Goal: Transaction & Acquisition: Purchase product/service

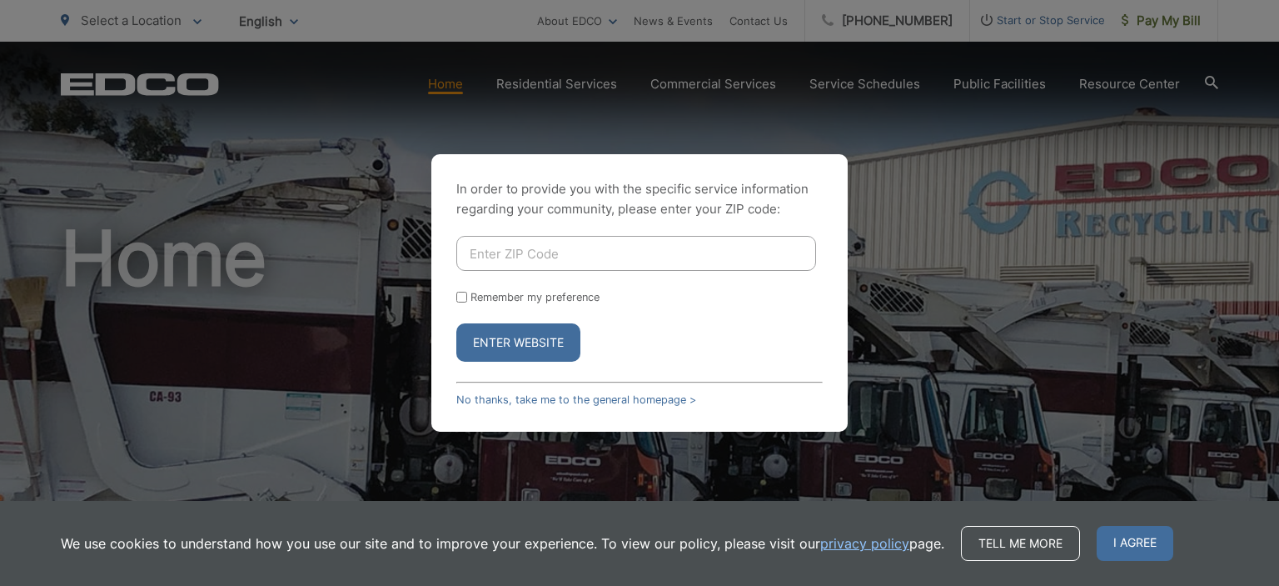
click at [491, 249] on input "Enter ZIP Code" at bounding box center [636, 253] width 360 height 35
type input "92082"
click at [540, 342] on button "Enter Website" at bounding box center [518, 342] width 124 height 38
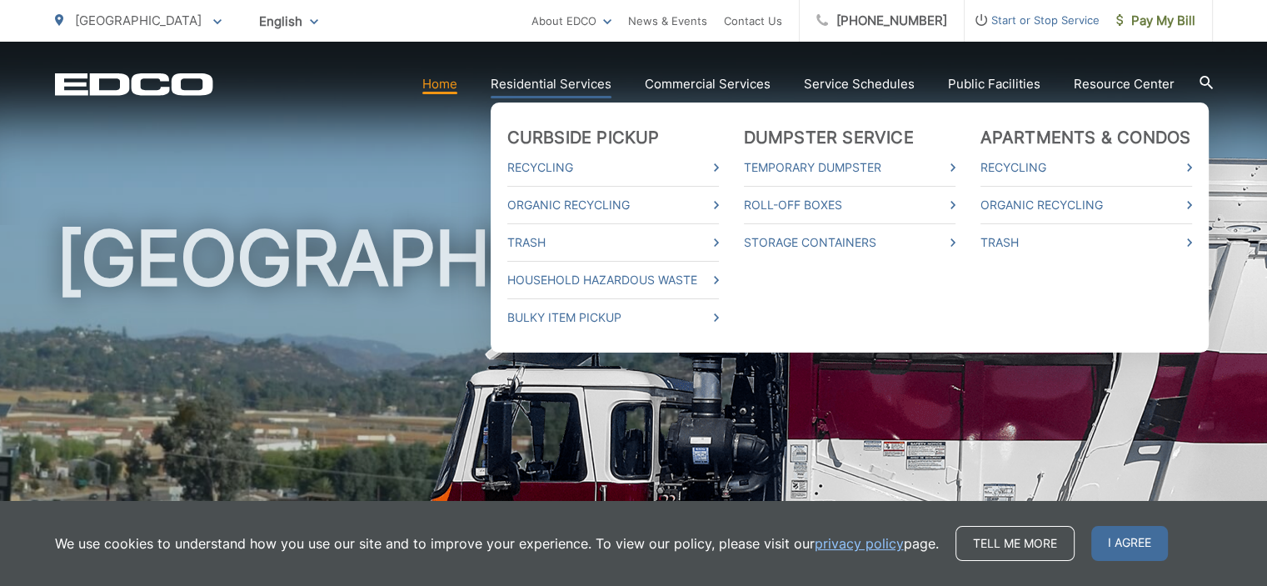
click at [549, 85] on link "Residential Services" at bounding box center [551, 84] width 121 height 20
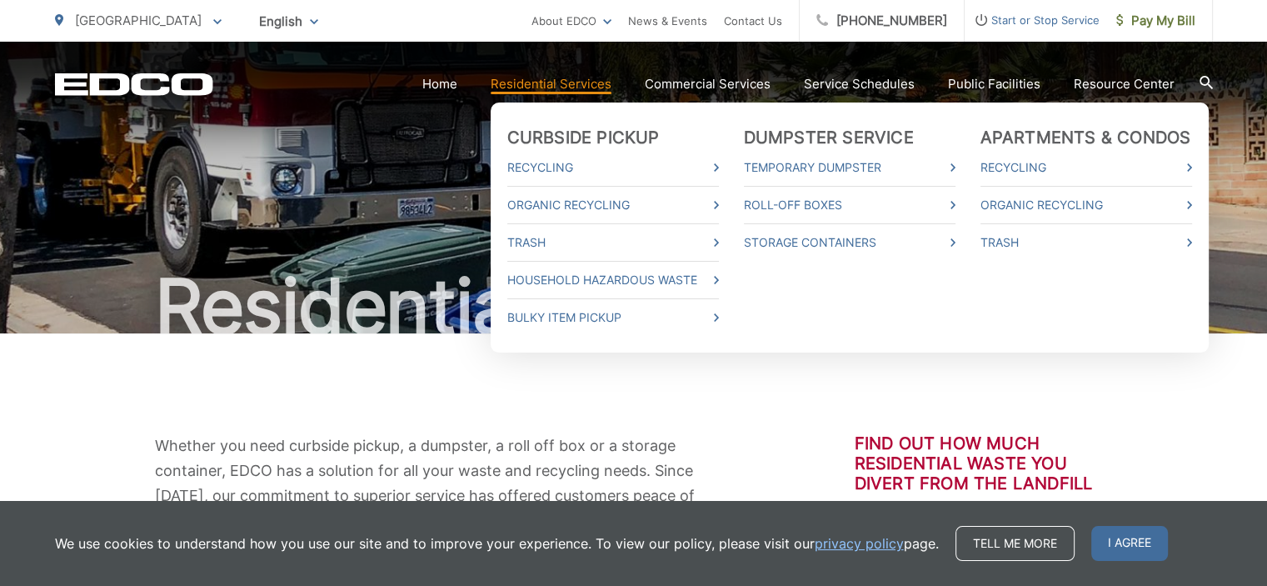
click at [562, 86] on link "Residential Services" at bounding box center [551, 84] width 121 height 20
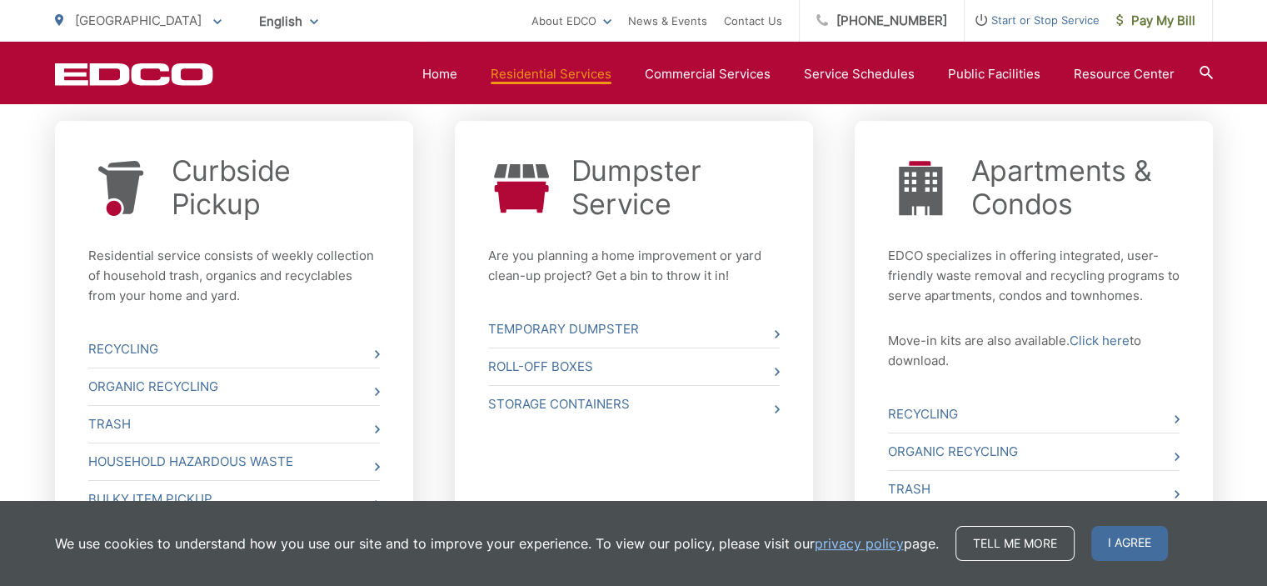
scroll to position [666, 0]
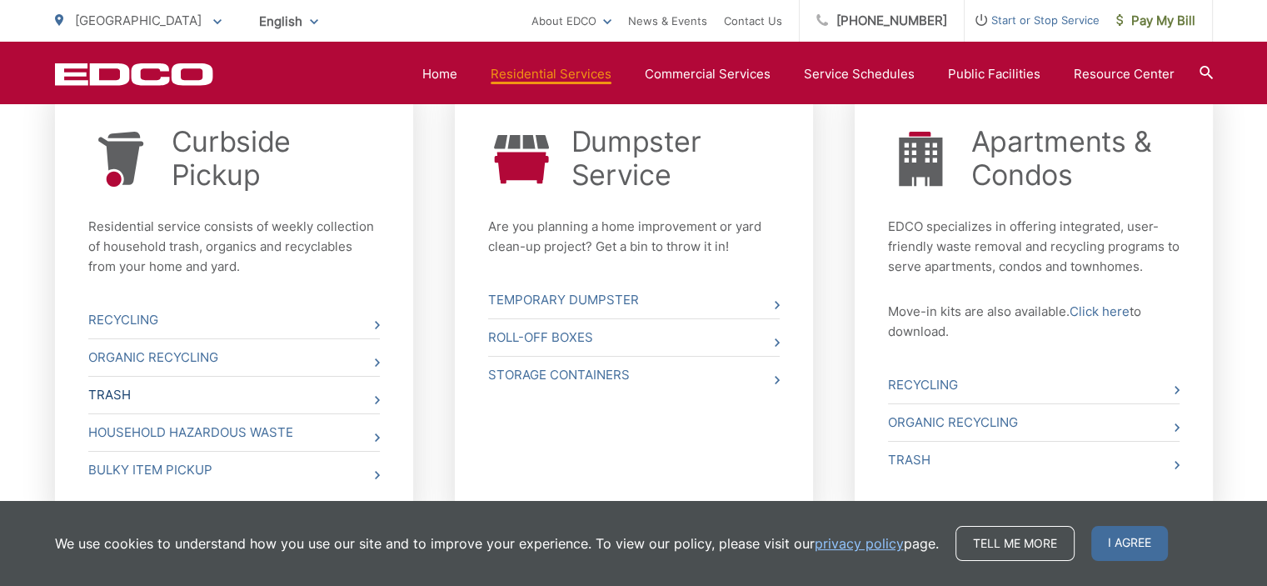
click at [378, 396] on icon at bounding box center [377, 400] width 5 height 8
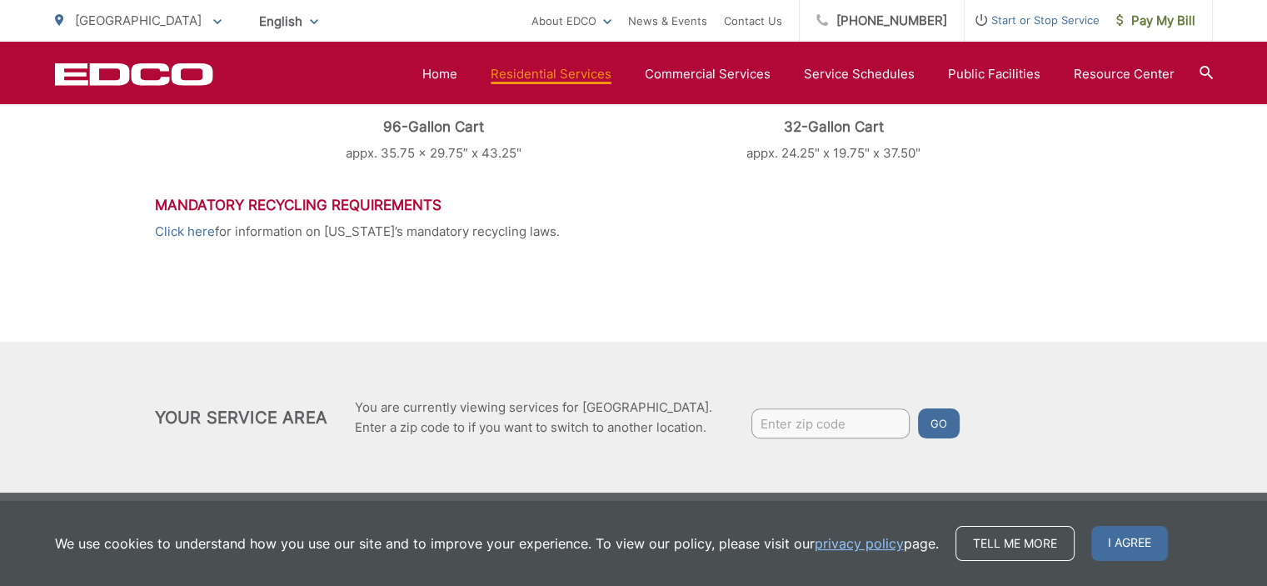
scroll to position [943, 0]
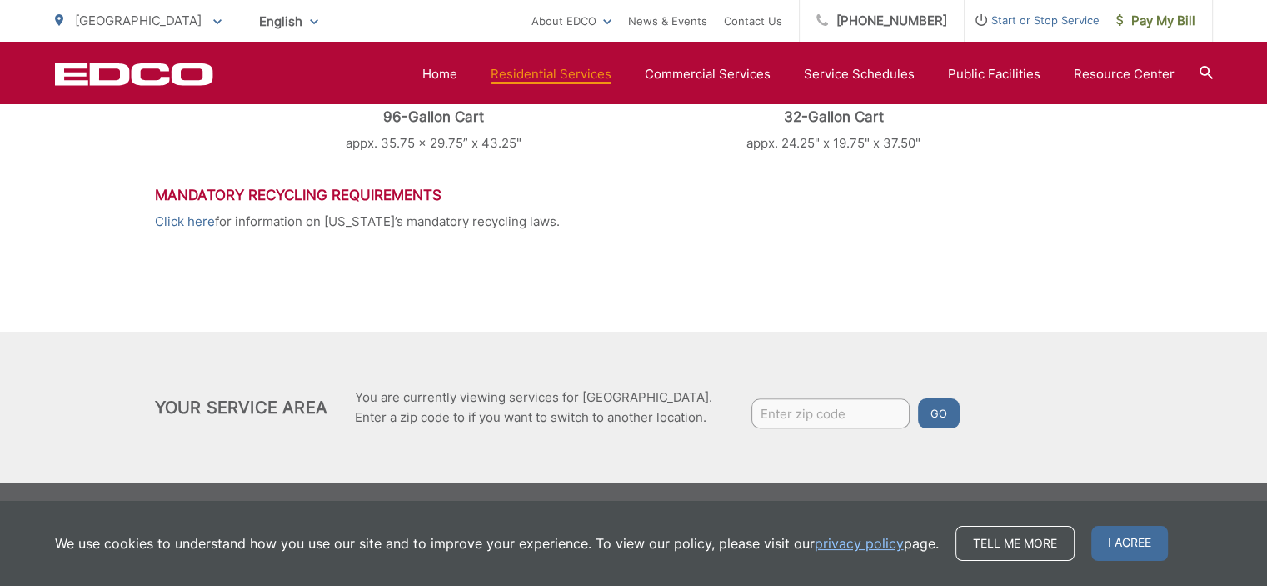
click at [763, 416] on input "Enter zip code" at bounding box center [830, 413] width 158 height 30
click at [933, 411] on button "Go" at bounding box center [939, 413] width 42 height 30
click at [761, 414] on input "Enter zip code" at bounding box center [830, 413] width 158 height 30
type input "92082"
click at [929, 406] on button "Go" at bounding box center [939, 413] width 42 height 30
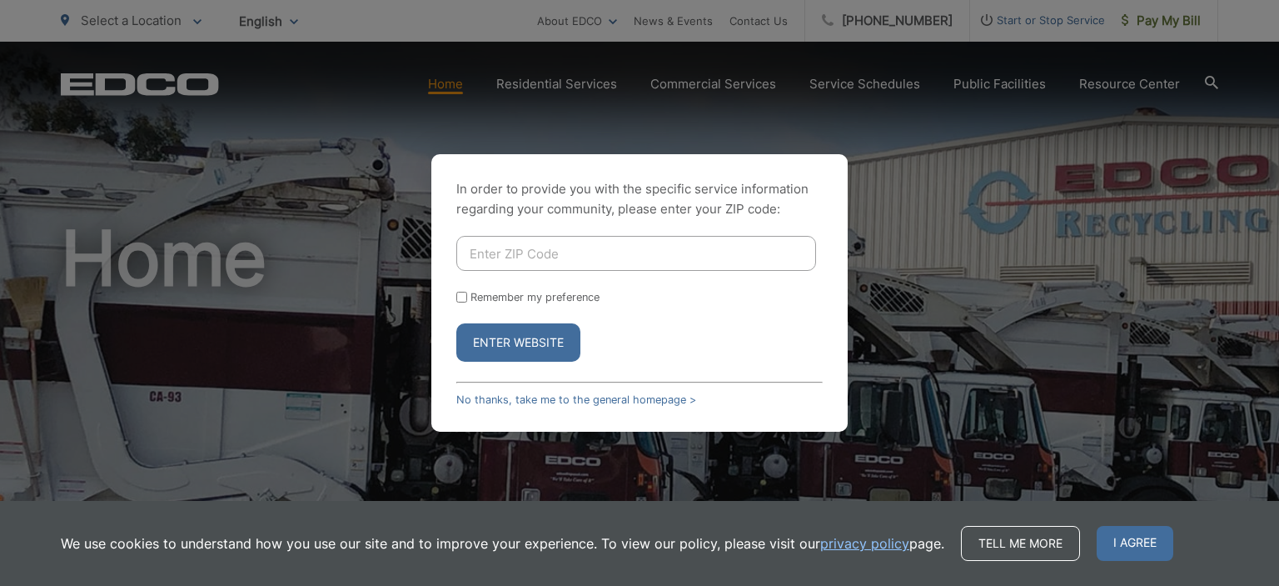
click at [486, 251] on input "Enter ZIP Code" at bounding box center [636, 253] width 360 height 35
type input "92082"
click at [503, 345] on button "Enter Website" at bounding box center [518, 342] width 124 height 38
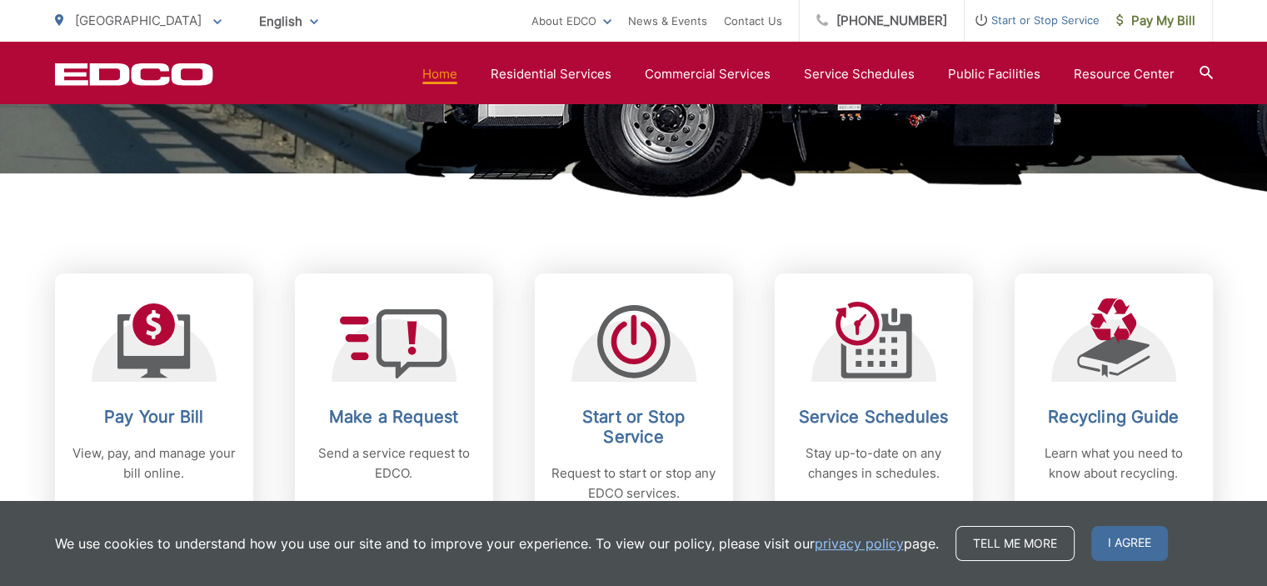
scroll to position [666, 0]
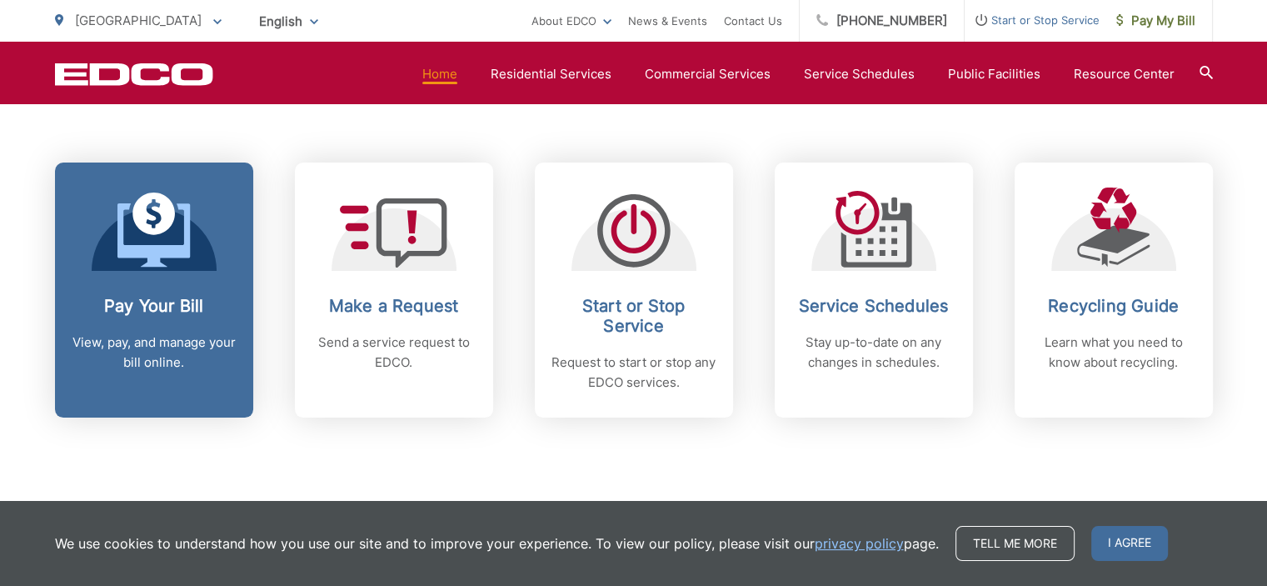
click at [137, 339] on p "View, pay, and manage your bill online." at bounding box center [154, 352] width 165 height 40
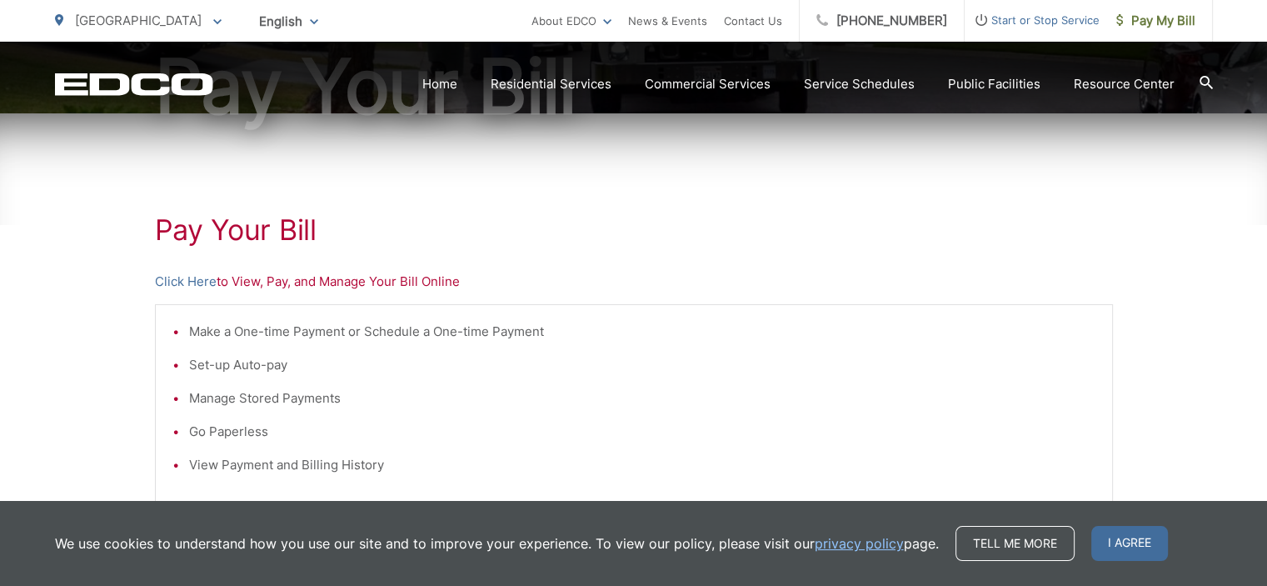
scroll to position [250, 0]
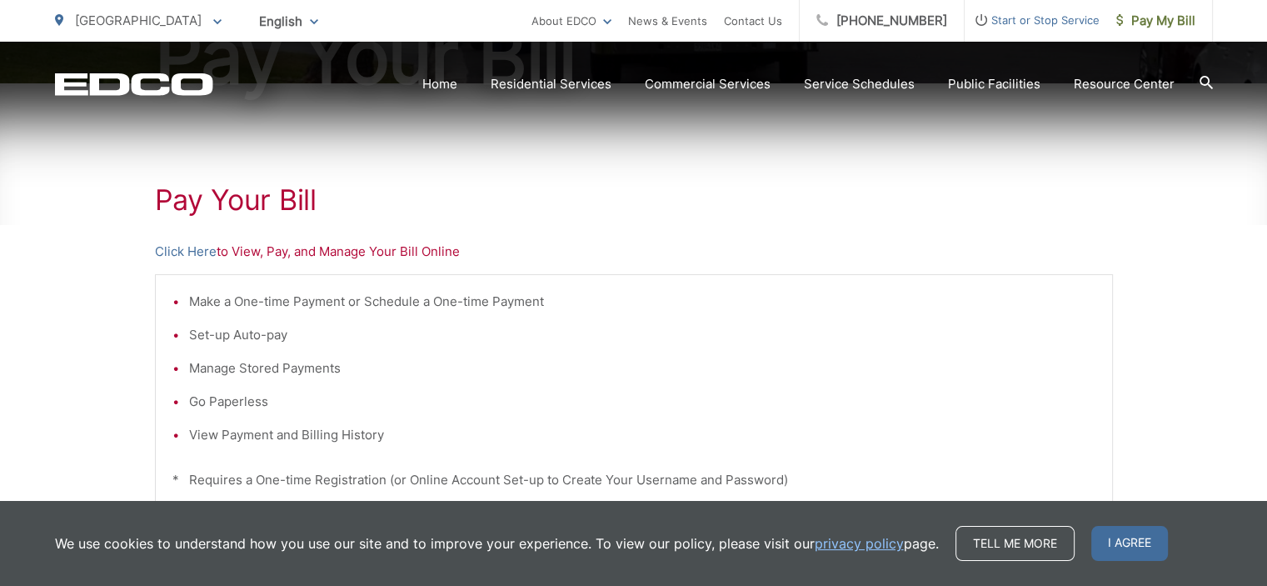
click at [252, 439] on li "View Payment and Billing History" at bounding box center [642, 435] width 906 height 20
click at [203, 434] on li "View Payment and Billing History" at bounding box center [642, 435] width 906 height 20
click at [264, 253] on p "Click Here to View, Pay, and Manage Your Bill Online" at bounding box center [634, 252] width 958 height 20
click at [193, 249] on link "Click Here" at bounding box center [186, 252] width 62 height 20
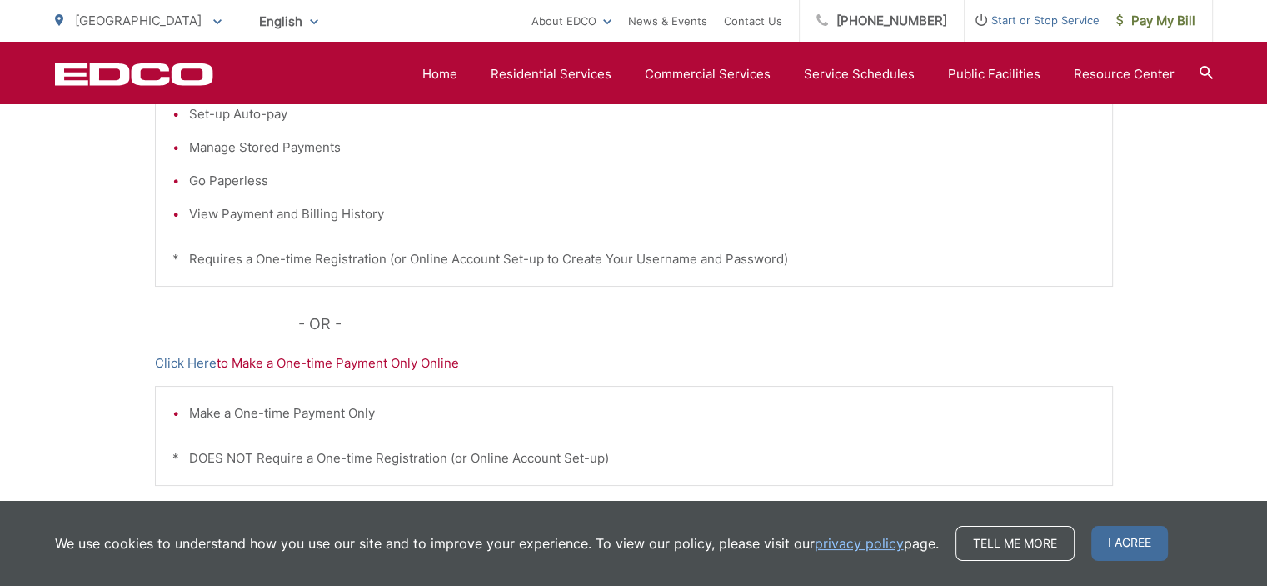
scroll to position [500, 0]
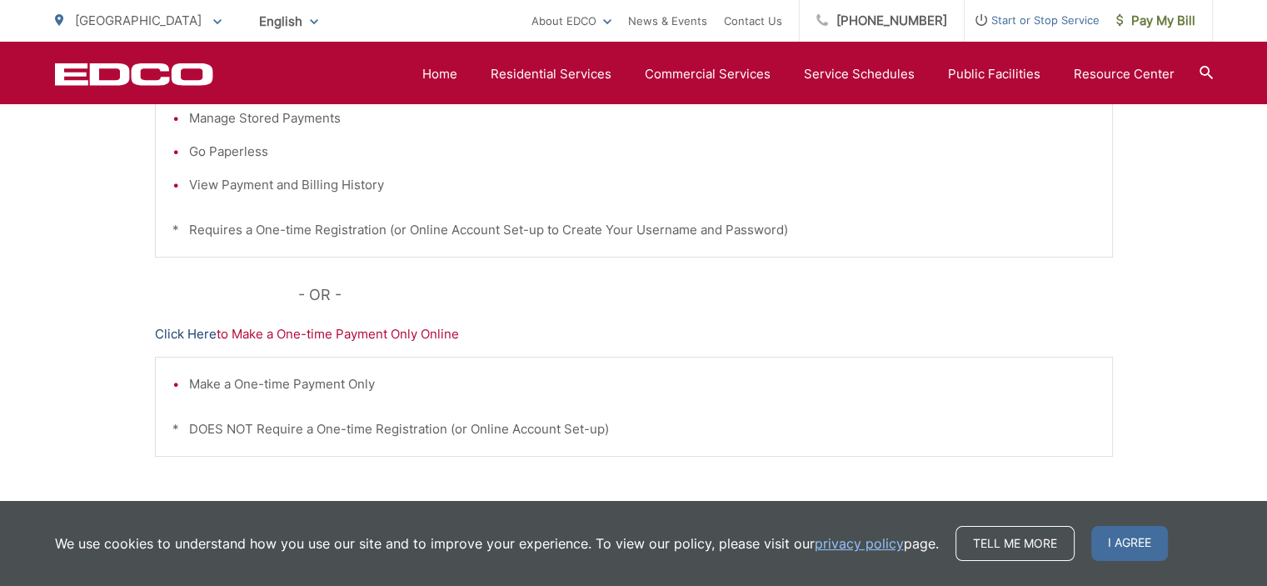
click at [207, 335] on link "Click Here" at bounding box center [186, 334] width 62 height 20
click at [210, 327] on link "Click Here" at bounding box center [186, 334] width 62 height 20
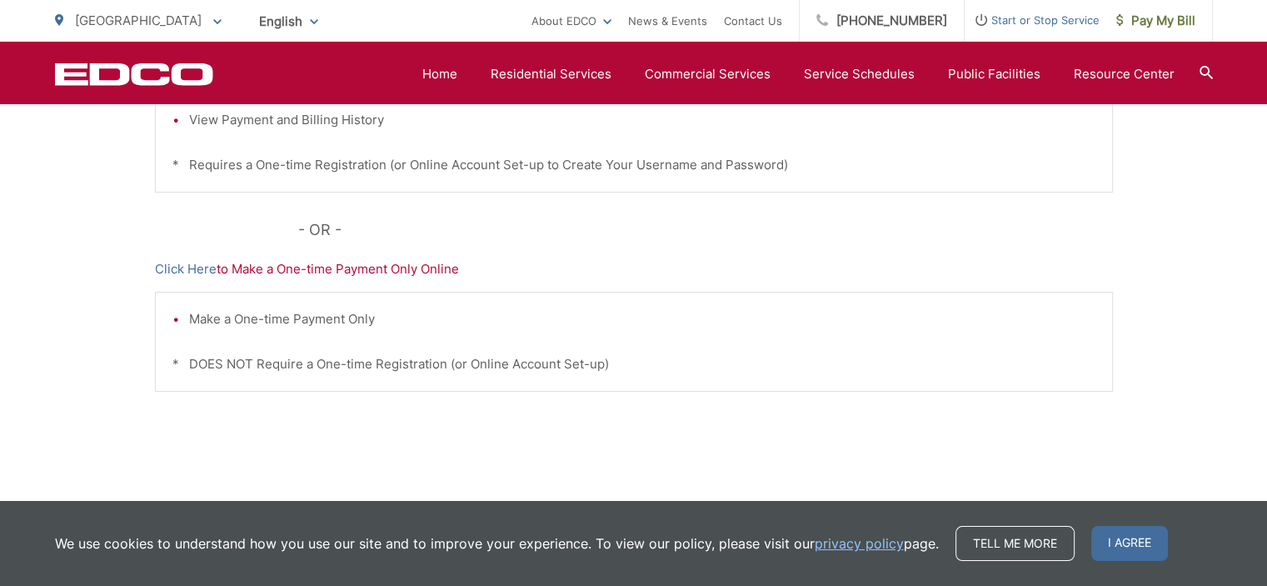
scroll to position [583, 0]
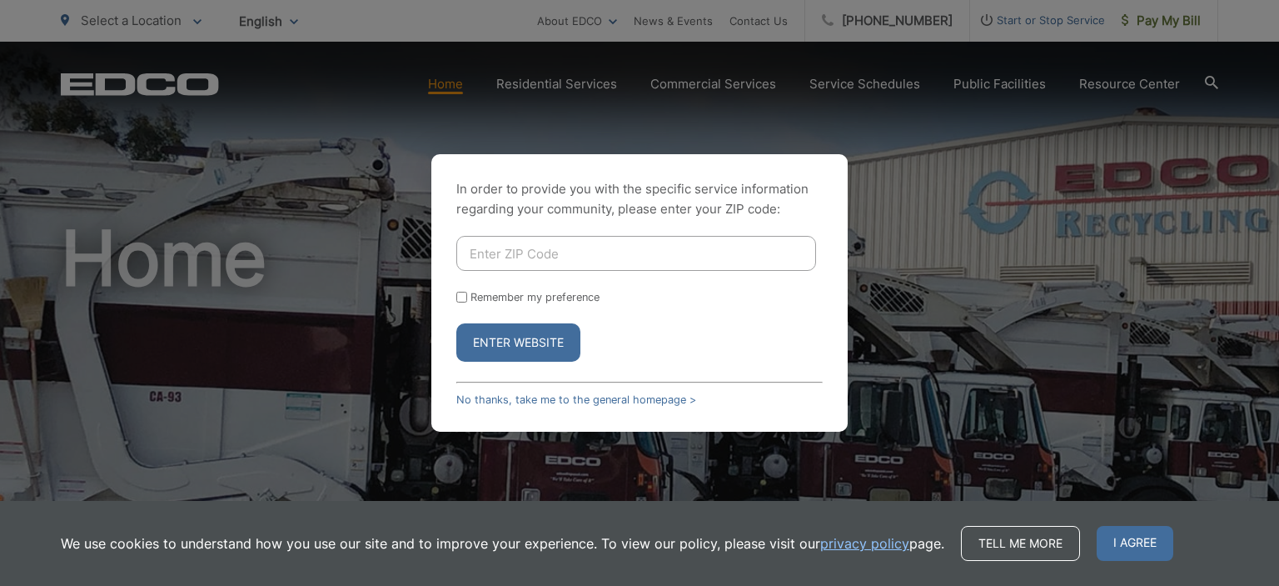
click at [519, 248] on input "Enter ZIP Code" at bounding box center [636, 253] width 360 height 35
click at [514, 337] on button "Enter Website" at bounding box center [518, 342] width 124 height 38
click at [490, 254] on input "Enter ZIP Code" at bounding box center [636, 253] width 360 height 35
type input "92082"
click at [533, 342] on button "Enter Website" at bounding box center [518, 342] width 124 height 38
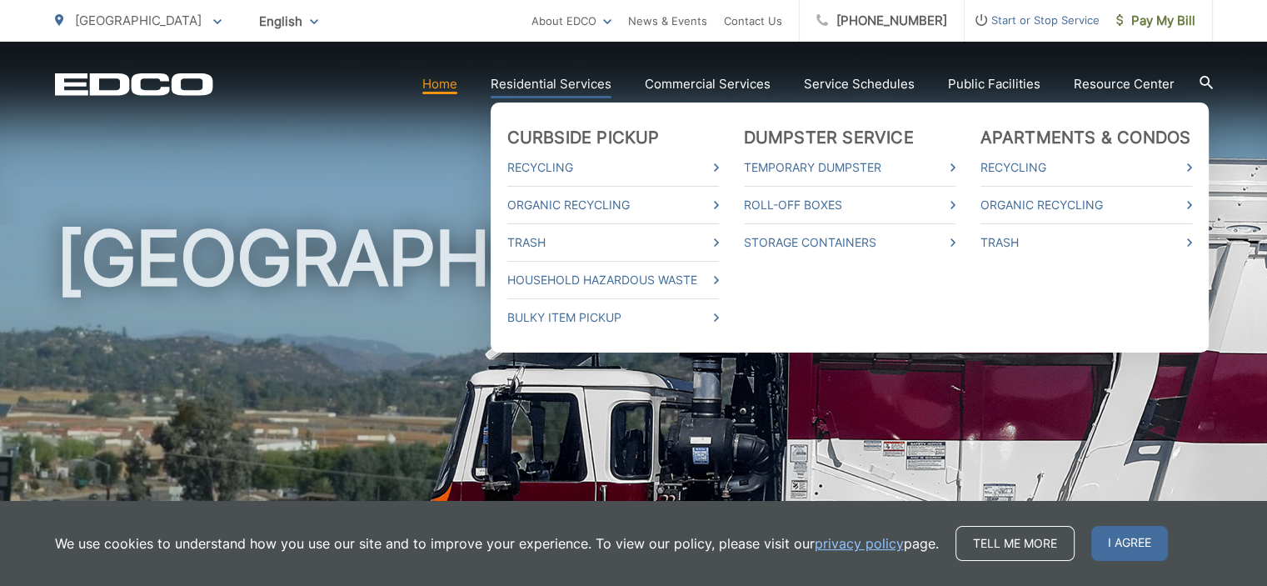
click at [560, 79] on link "Residential Services" at bounding box center [551, 84] width 121 height 20
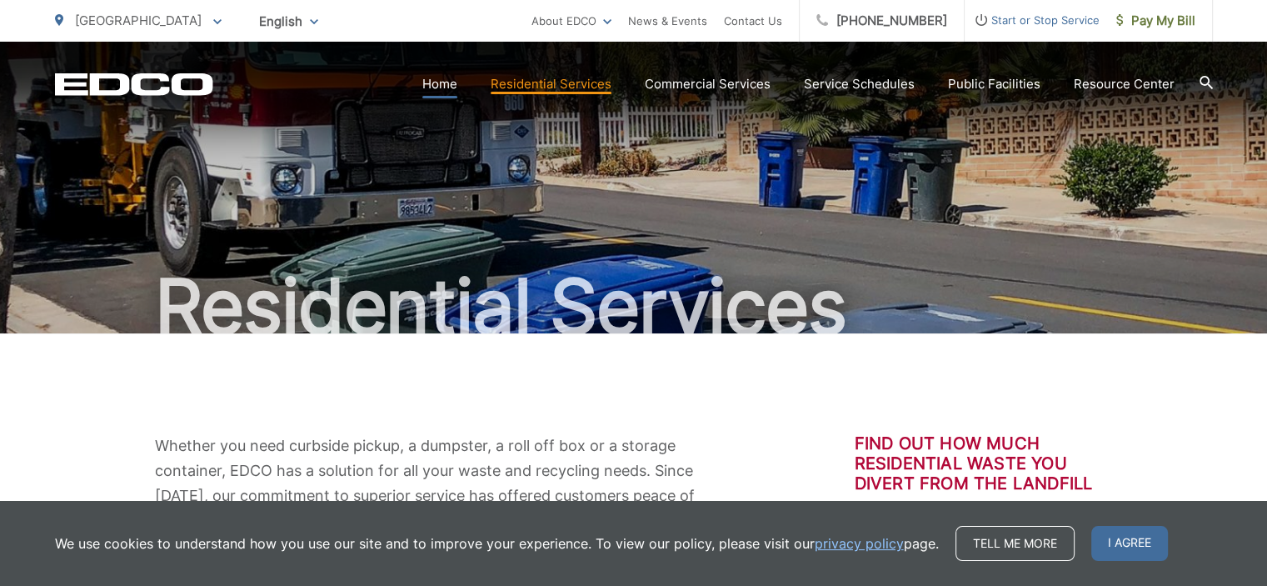
click at [454, 84] on link "Home" at bounding box center [439, 84] width 35 height 20
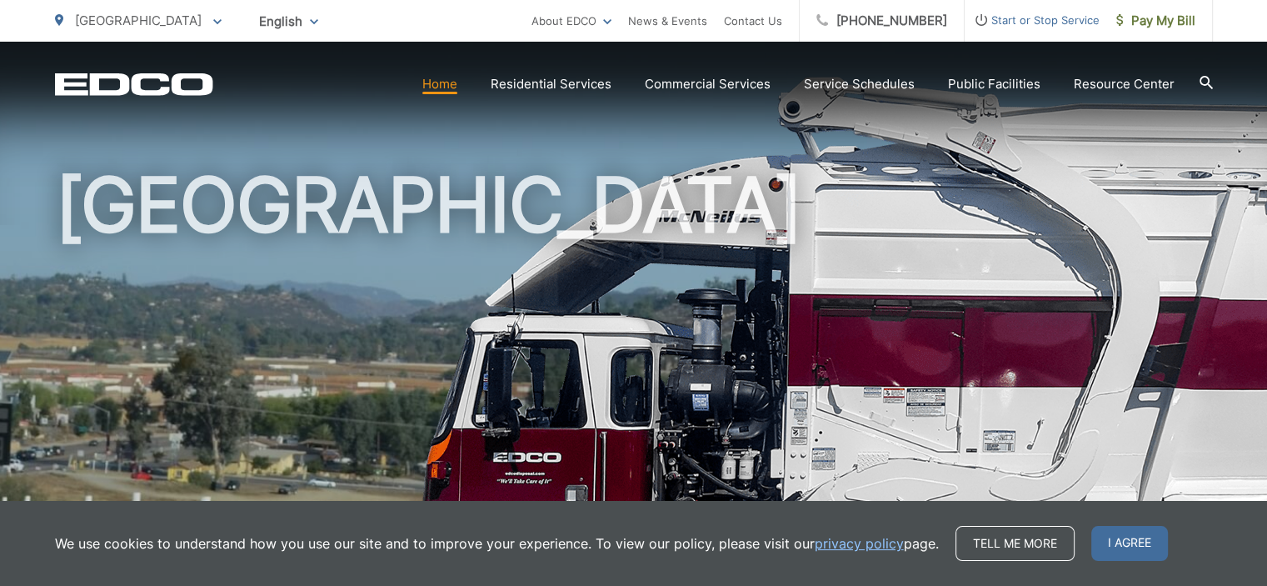
scroll to position [83, 0]
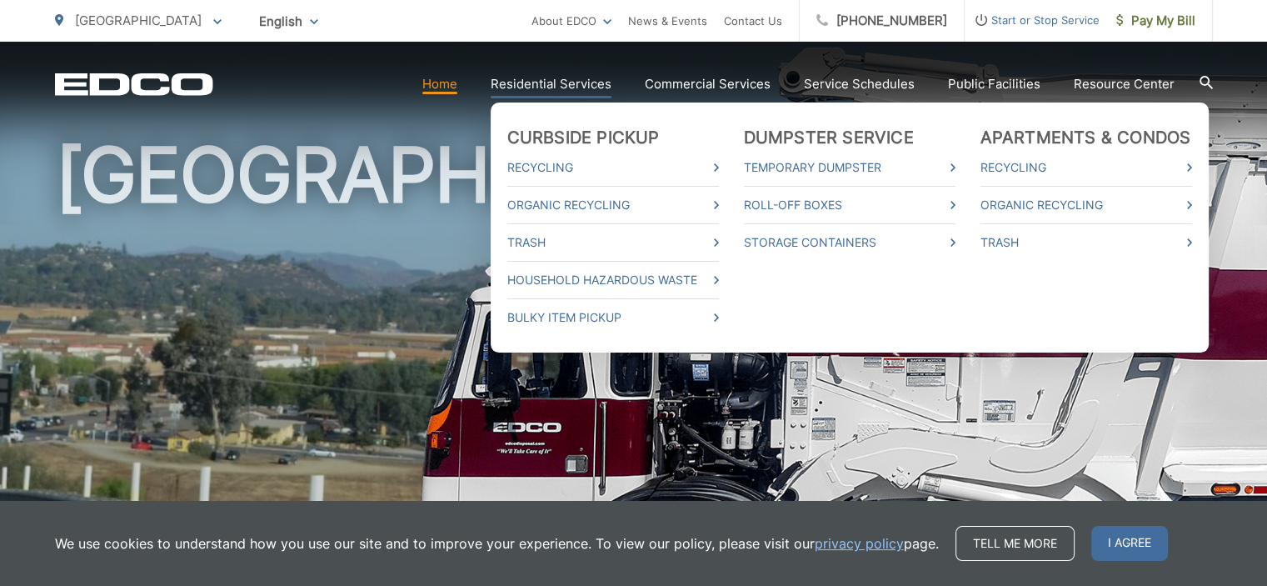
click at [539, 82] on link "Residential Services" at bounding box center [551, 84] width 121 height 20
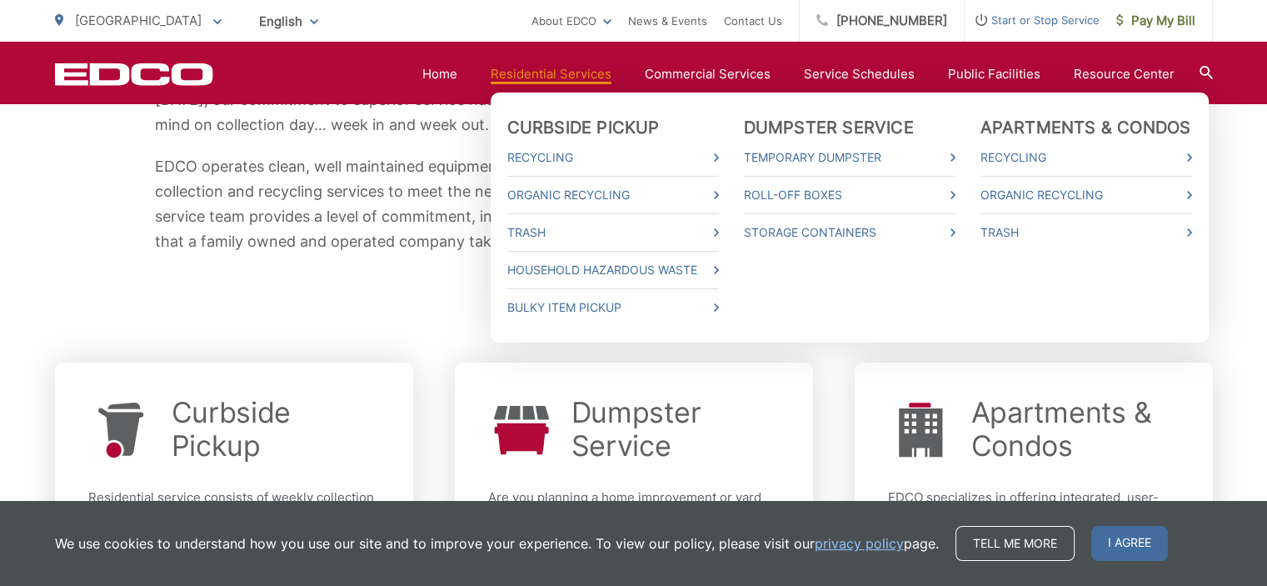
scroll to position [250, 0]
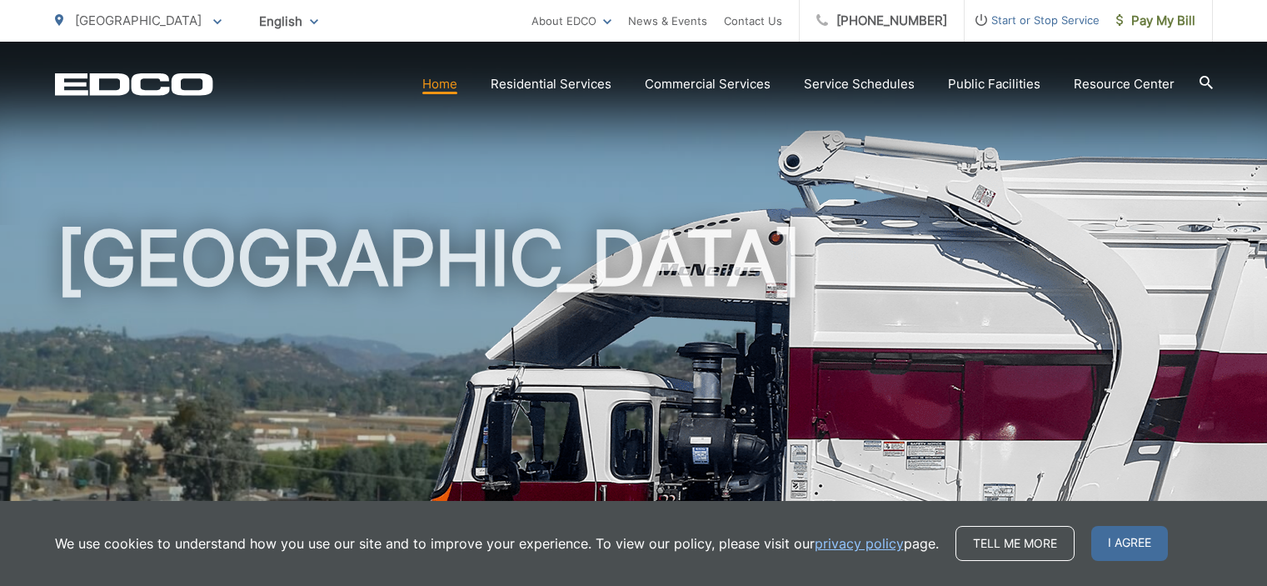
scroll to position [83, 0]
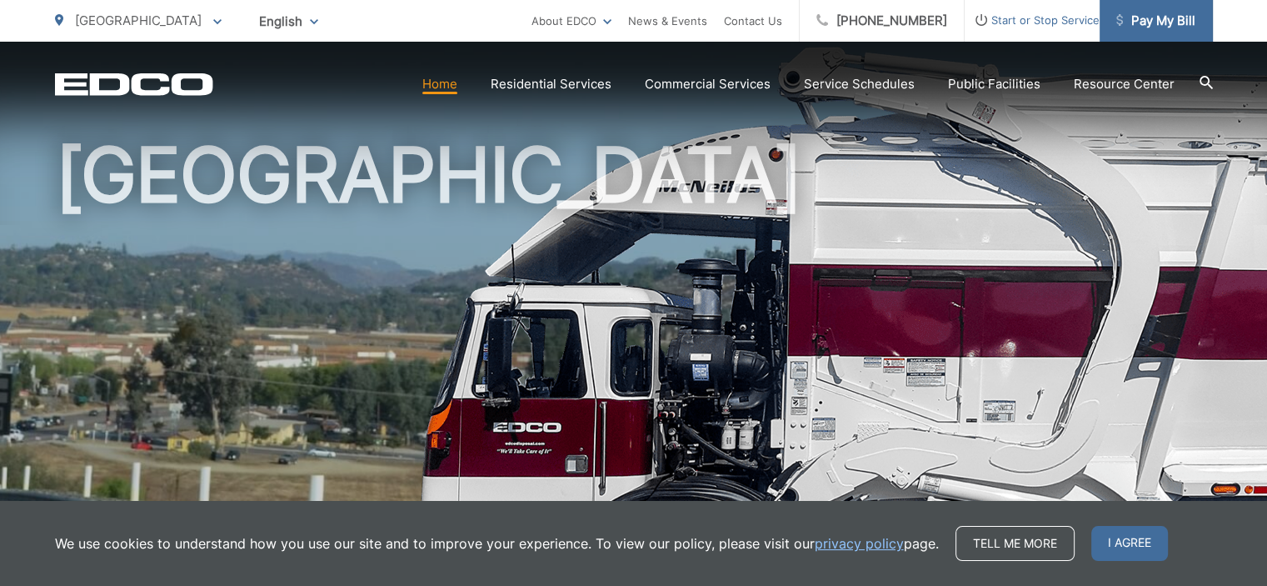
click at [1180, 11] on span "Pay My Bill" at bounding box center [1155, 21] width 79 height 20
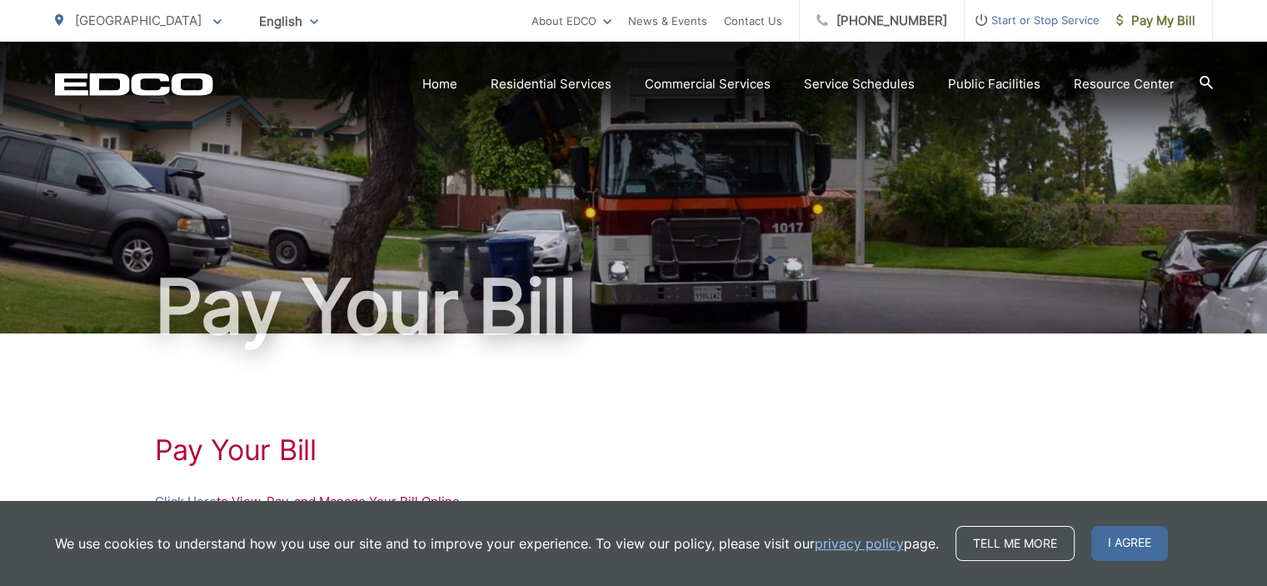
scroll to position [83, 0]
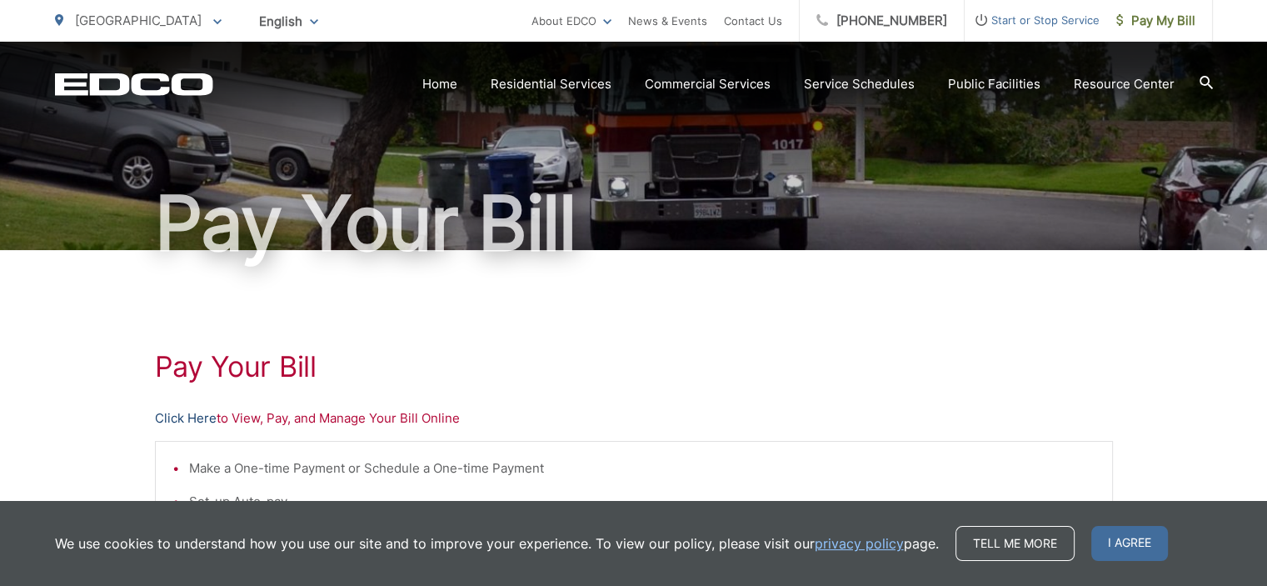
click at [196, 415] on link "Click Here" at bounding box center [186, 418] width 62 height 20
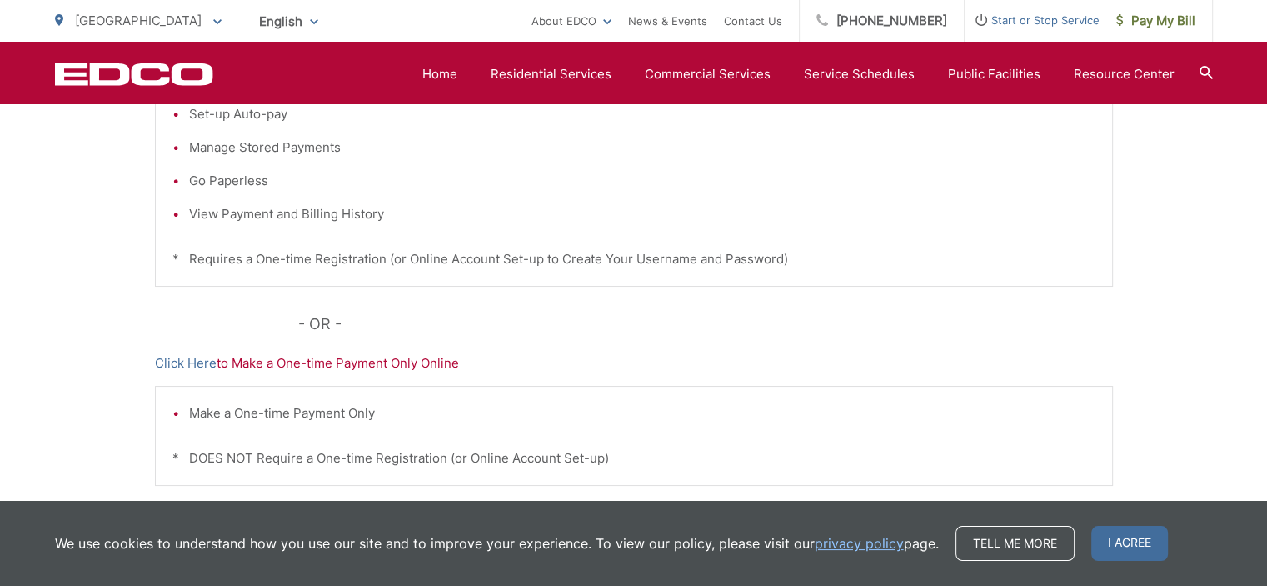
scroll to position [500, 0]
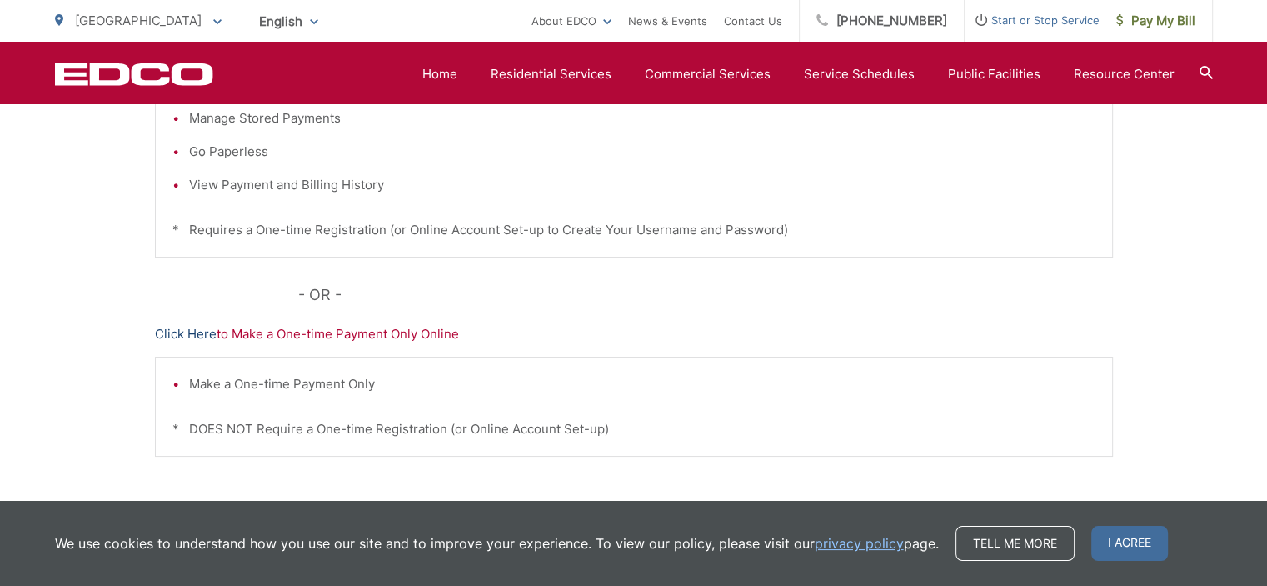
click at [192, 333] on link "Click Here" at bounding box center [186, 334] width 62 height 20
click at [207, 335] on link "Click Here" at bounding box center [186, 334] width 62 height 20
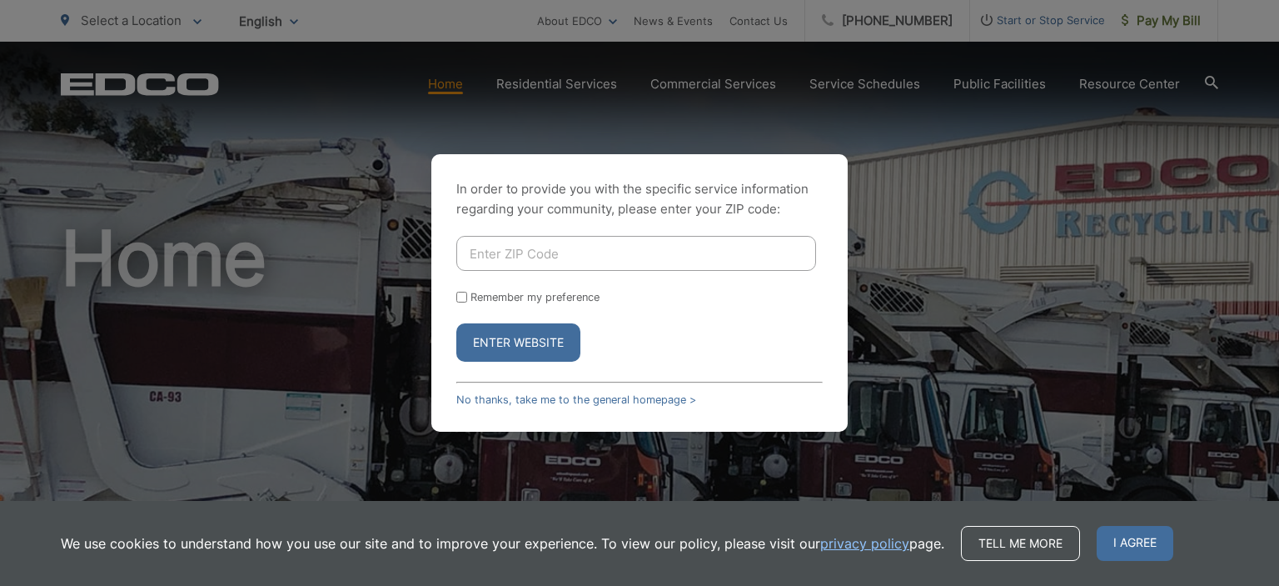
click at [467, 252] on input "Enter ZIP Code" at bounding box center [636, 253] width 360 height 35
type input "92082"
click at [548, 333] on button "Enter Website" at bounding box center [518, 342] width 124 height 38
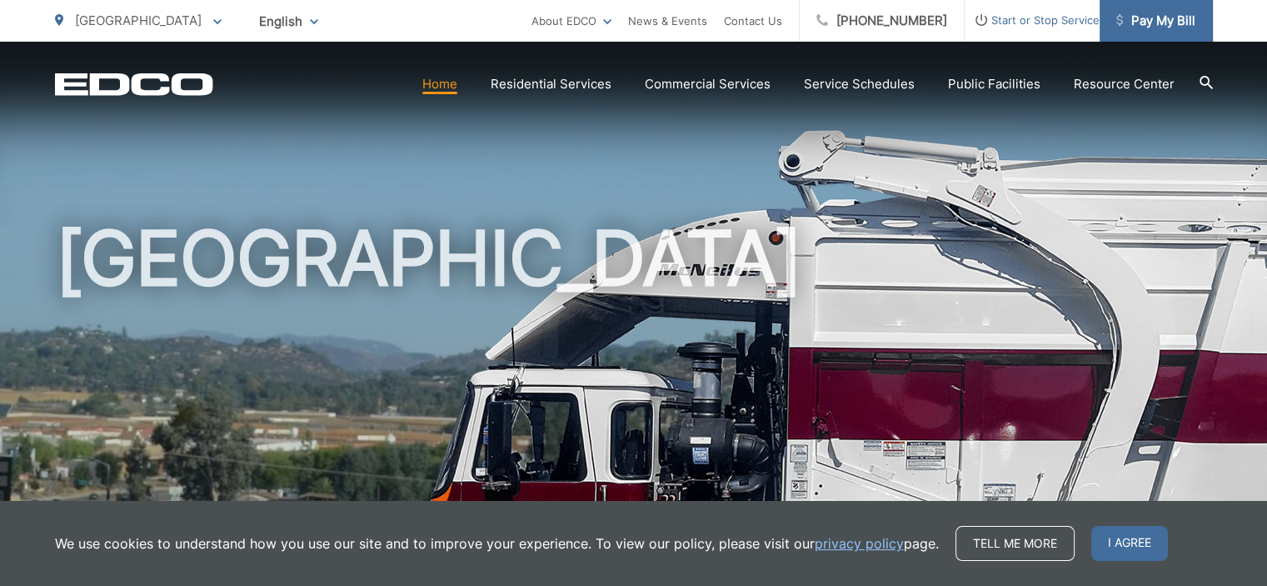
click at [1171, 17] on span "Pay My Bill" at bounding box center [1155, 21] width 79 height 20
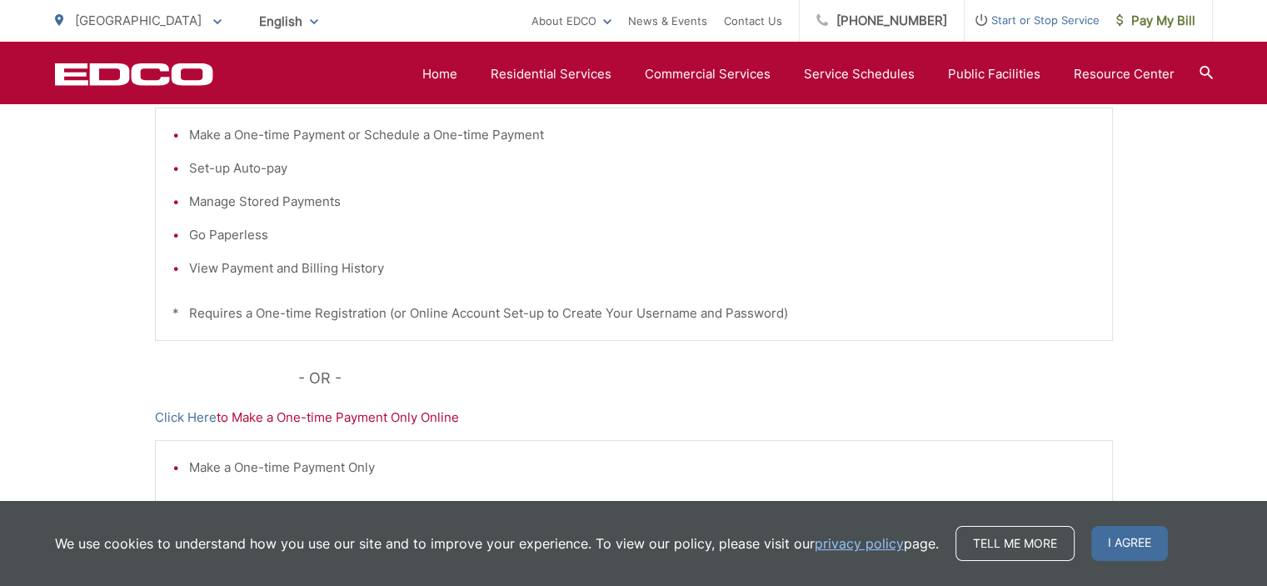
scroll to position [500, 0]
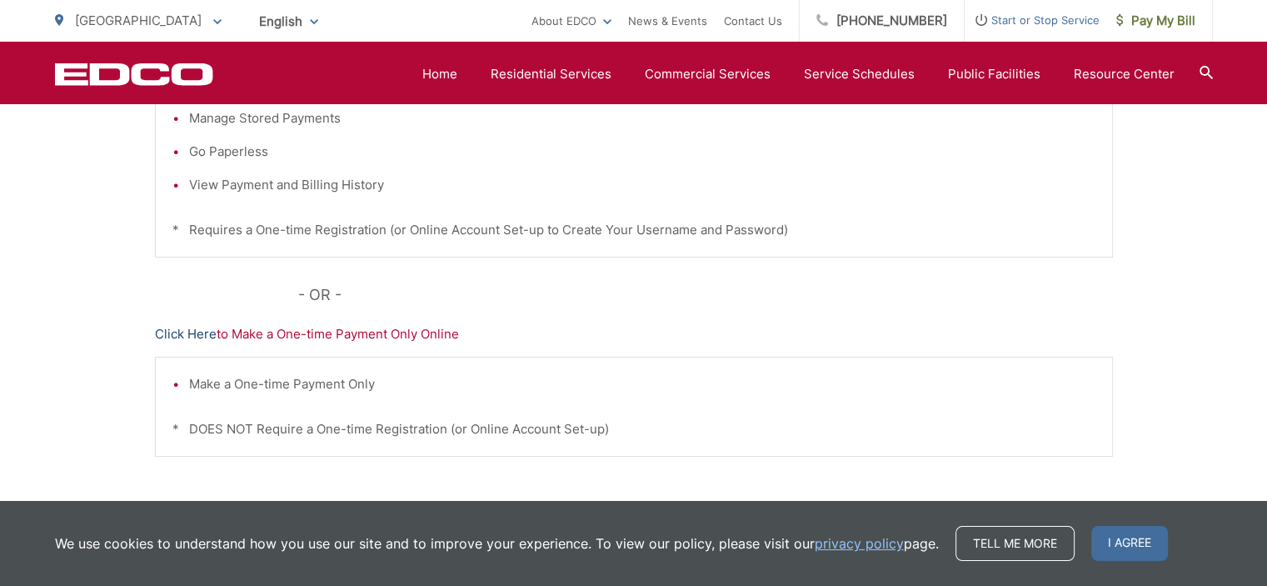
click at [203, 333] on link "Click Here" at bounding box center [186, 334] width 62 height 20
